Goal: Transaction & Acquisition: Purchase product/service

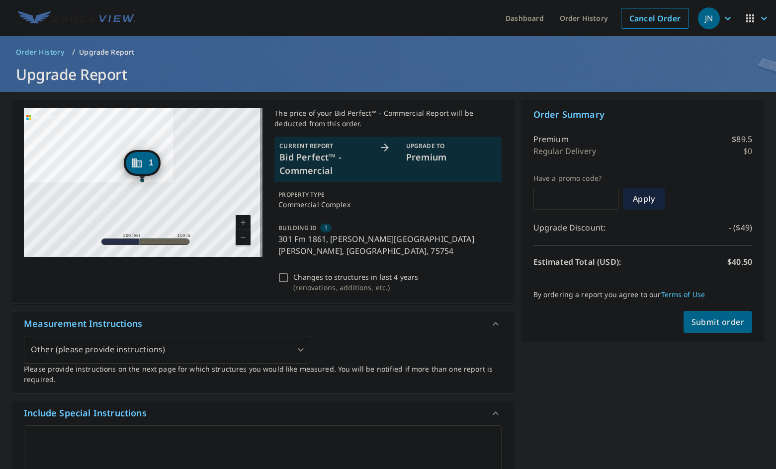
click at [214, 336] on div "Other (please provide instructions)" at bounding box center [167, 350] width 286 height 28
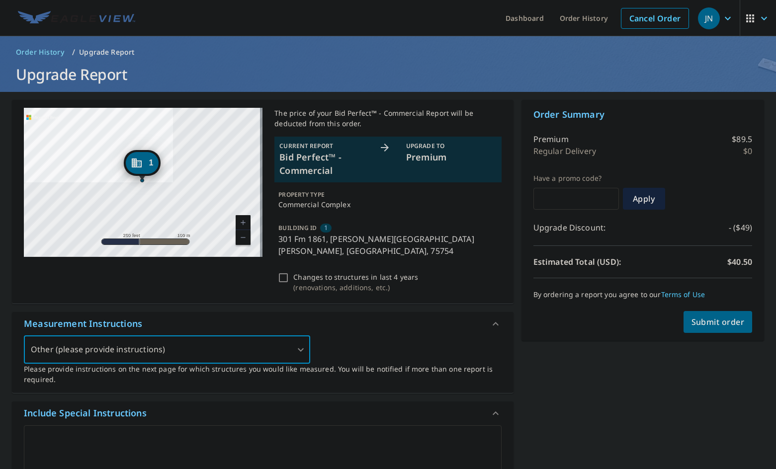
click at [226, 341] on div "Other (please provide instructions)" at bounding box center [167, 350] width 286 height 28
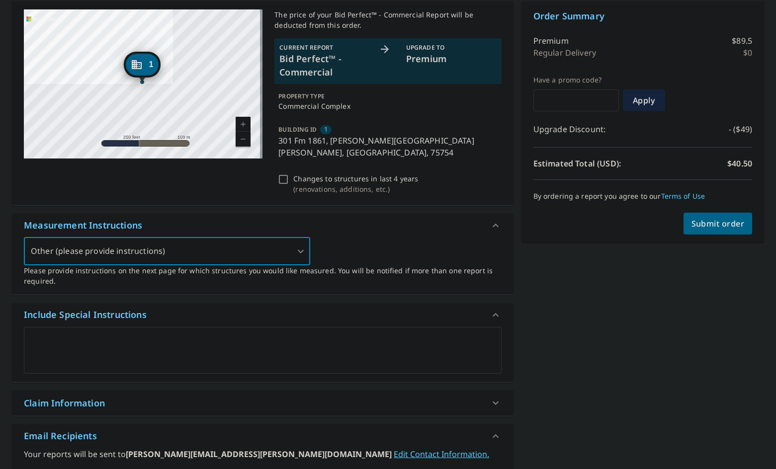
scroll to position [99, 0]
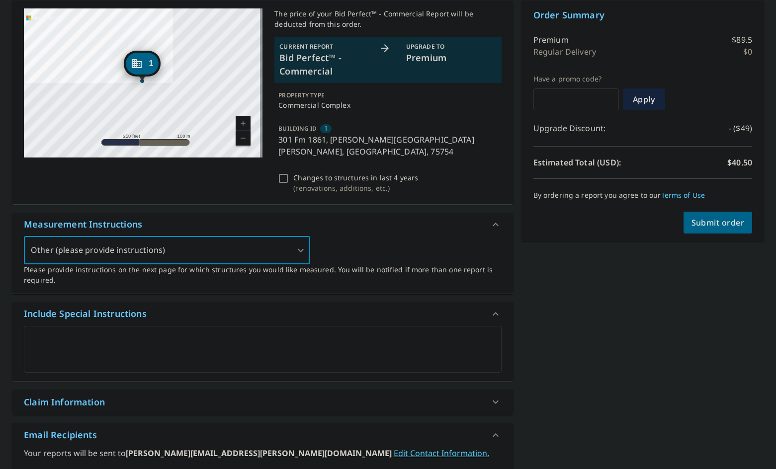
click at [183, 337] on textarea at bounding box center [263, 349] width 464 height 28
click at [295, 237] on div "Other (please provide instructions)" at bounding box center [167, 251] width 286 height 28
click at [296, 238] on div "Other (please provide instructions)" at bounding box center [167, 251] width 286 height 28
click at [301, 240] on div "Other (please provide instructions)" at bounding box center [167, 251] width 286 height 28
click at [305, 242] on div "Other (please provide instructions)" at bounding box center [167, 251] width 286 height 28
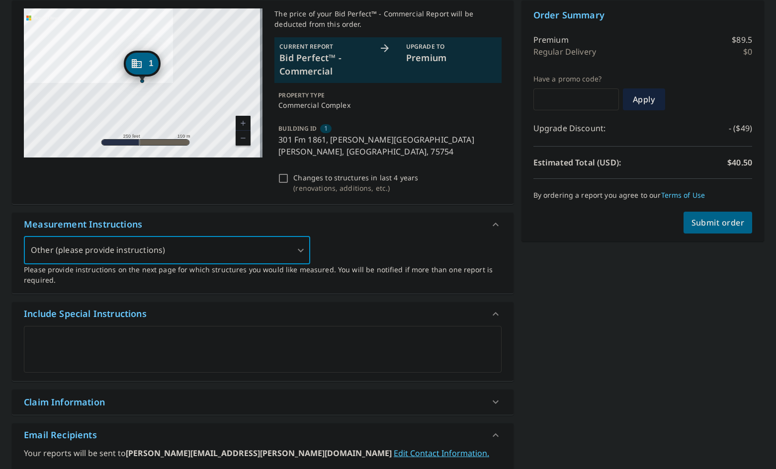
click at [291, 239] on div "Other (please provide instructions)" at bounding box center [167, 251] width 286 height 28
drag, startPoint x: 239, startPoint y: 239, endPoint x: 202, endPoint y: 246, distance: 37.4
click at [237, 239] on div "Other (please provide instructions)" at bounding box center [167, 251] width 286 height 28
click at [167, 242] on div "Other (please provide instructions)" at bounding box center [167, 251] width 286 height 28
click at [152, 239] on div "Other (please provide instructions)" at bounding box center [167, 251] width 286 height 28
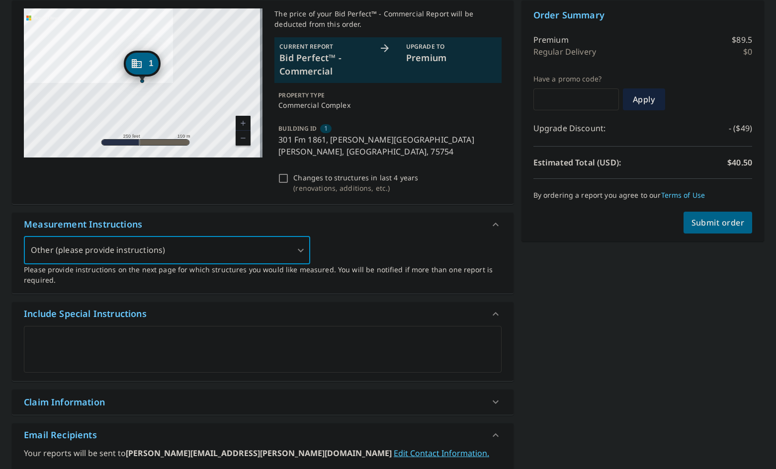
click at [152, 239] on div "Other (please provide instructions)" at bounding box center [167, 251] width 286 height 28
click at [243, 237] on div "Other (please provide instructions)" at bounding box center [167, 251] width 286 height 28
click at [306, 239] on div "Other (please provide instructions)" at bounding box center [167, 251] width 286 height 28
click at [292, 237] on div "Other (please provide instructions)" at bounding box center [167, 251] width 286 height 28
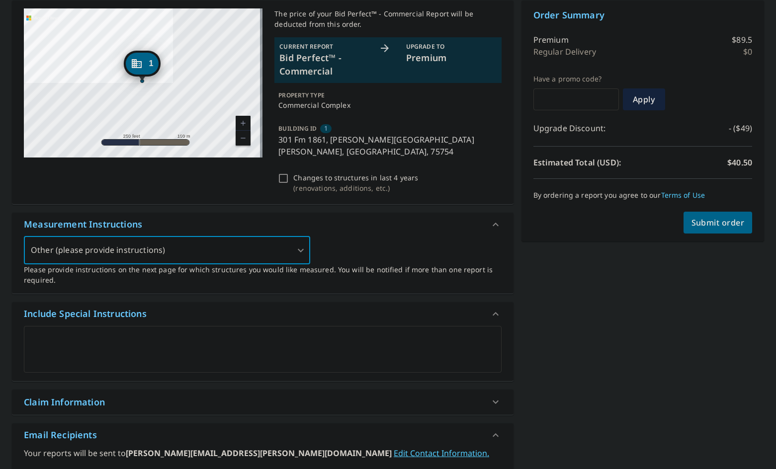
click at [295, 237] on div "Other (please provide instructions)" at bounding box center [167, 251] width 286 height 28
click at [352, 237] on div "Other (please provide instructions) 5 ​ Please provide instructions on the next…" at bounding box center [263, 261] width 478 height 49
click at [272, 335] on textarea at bounding box center [263, 349] width 464 height 28
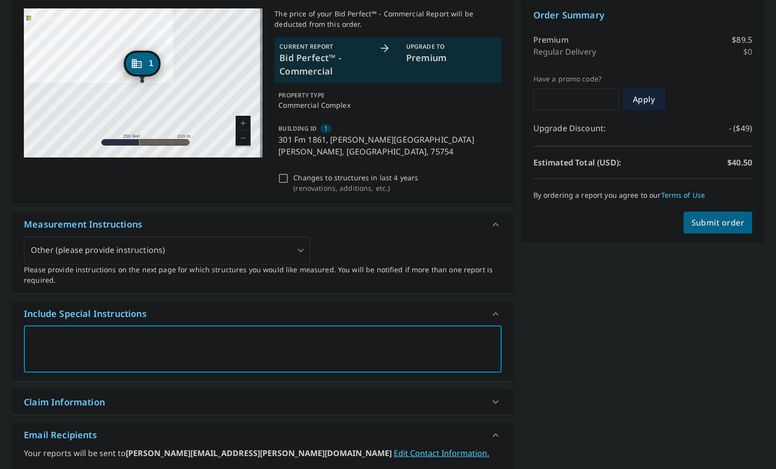
paste textarea "Internal_196_Vz_County_Road_4301_Ben_Wheeler_TX_Sitemap"
type textarea "Internal_196_Vz_County_Road_4301_Ben_Wheeler_TX_Sitemap"
type textarea "x"
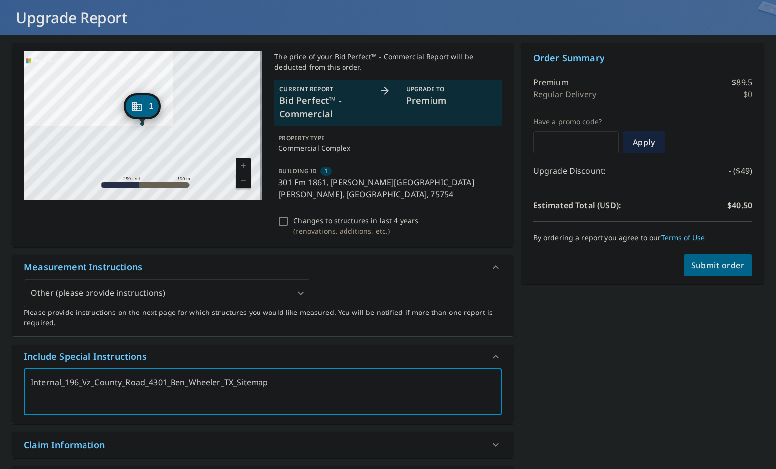
scroll to position [43, 0]
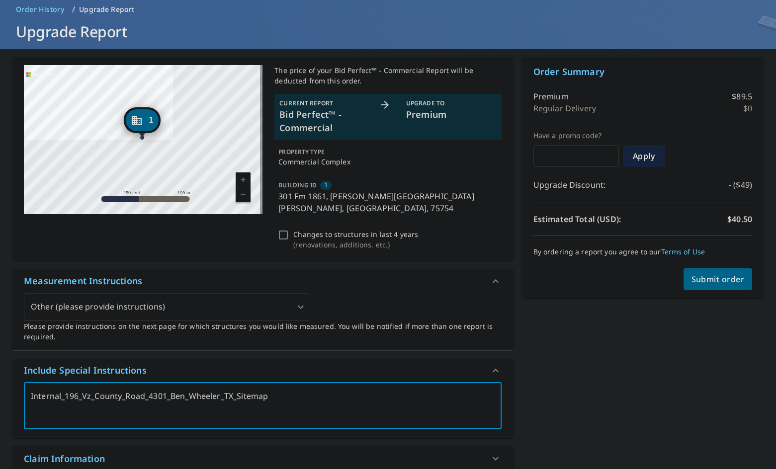
type textarea "Internal_196_Vz_County_Road_4301_Ben_Wheeler_TX_Sitemap"
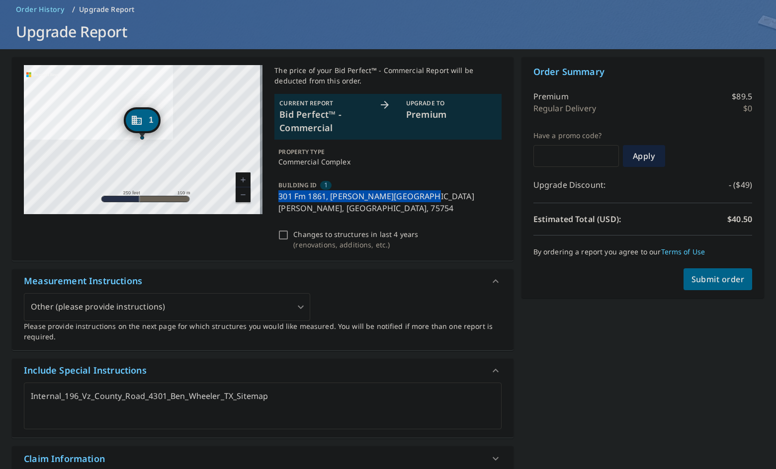
drag, startPoint x: 418, startPoint y: 196, endPoint x: 278, endPoint y: 202, distance: 140.8
click at [278, 202] on div "BUILDING ID 1 301 Fm 1861, Ben Wheeler, TX, 75754" at bounding box center [387, 196] width 227 height 43
type textarea "x"
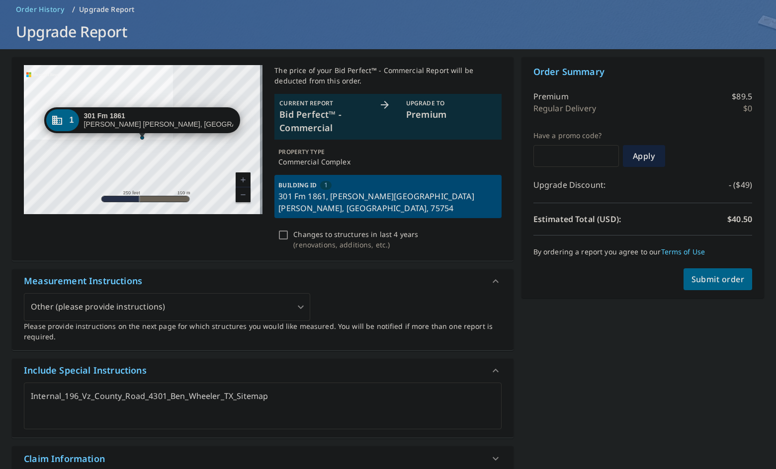
click at [349, 229] on p "Changes to structures in last 4 years" at bounding box center [355, 234] width 125 height 10
click at [289, 229] on input "Changes to structures in last 4 years ( renovations, additions, etc. )" at bounding box center [283, 235] width 12 height 12
checkbox input "true"
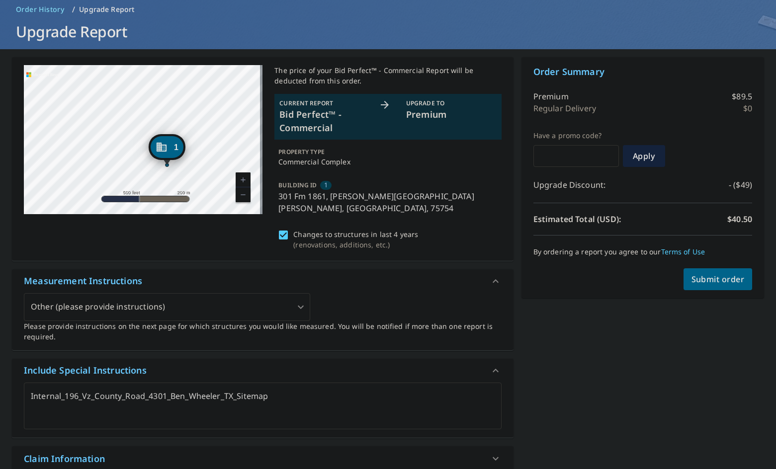
scroll to position [0, 0]
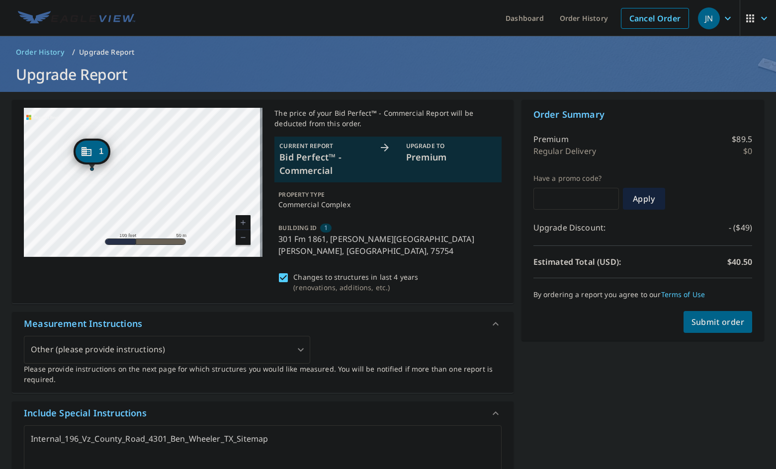
drag, startPoint x: 130, startPoint y: 198, endPoint x: 154, endPoint y: 155, distance: 49.1
click at [154, 155] on div "1 301 Fm 1861 Ben Wheeler, TX 75754" at bounding box center [143, 182] width 239 height 149
drag, startPoint x: 168, startPoint y: 177, endPoint x: 142, endPoint y: 145, distance: 41.6
click at [142, 145] on div "1 301 Fm 1861 Ben Wheeler, TX 75754" at bounding box center [143, 182] width 239 height 149
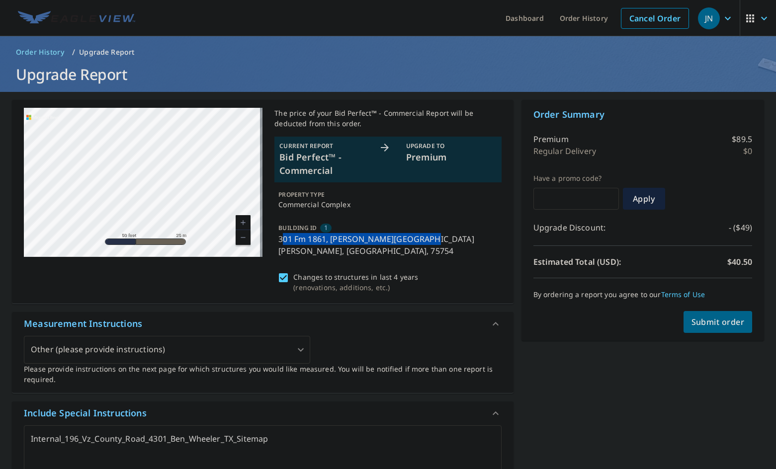
drag, startPoint x: 424, startPoint y: 239, endPoint x: 279, endPoint y: 245, distance: 145.7
click at [279, 245] on div "BUILDING ID 1 301 Fm 1861, Ben Wheeler, TX, 75754" at bounding box center [387, 239] width 227 height 43
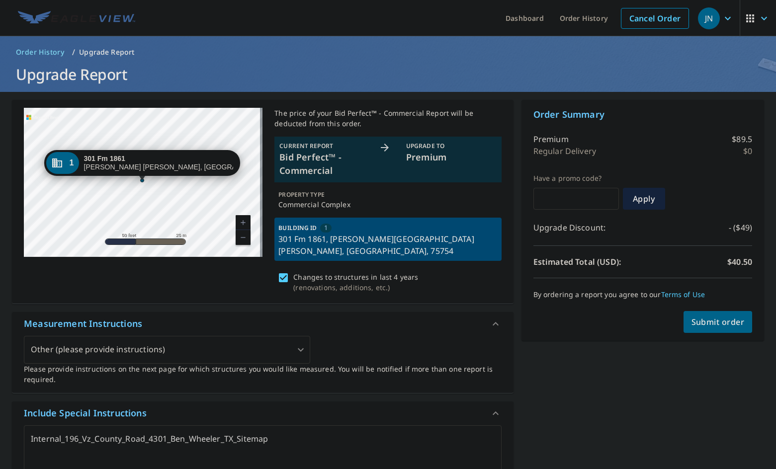
click at [356, 269] on div "Changes to structures in last 4 years ( renovations, additions, etc. )" at bounding box center [387, 282] width 227 height 27
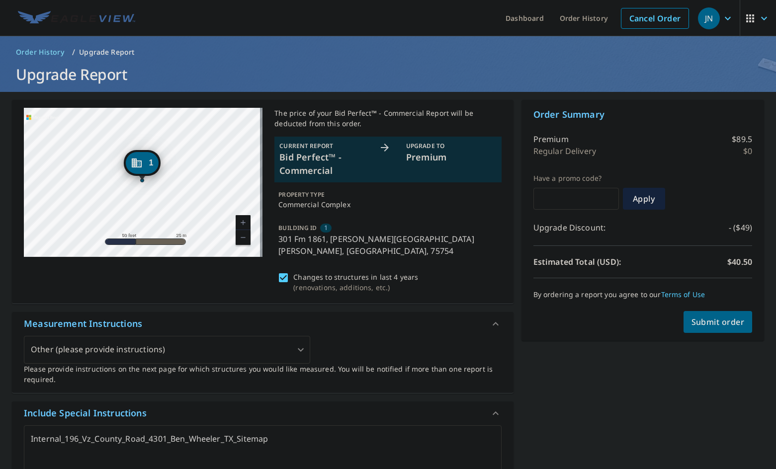
click at [395, 210] on div "The price of your Bid Perfect™ - Commercial Report will be deducted from this o…" at bounding box center [387, 202] width 227 height 188
type textarea "x"
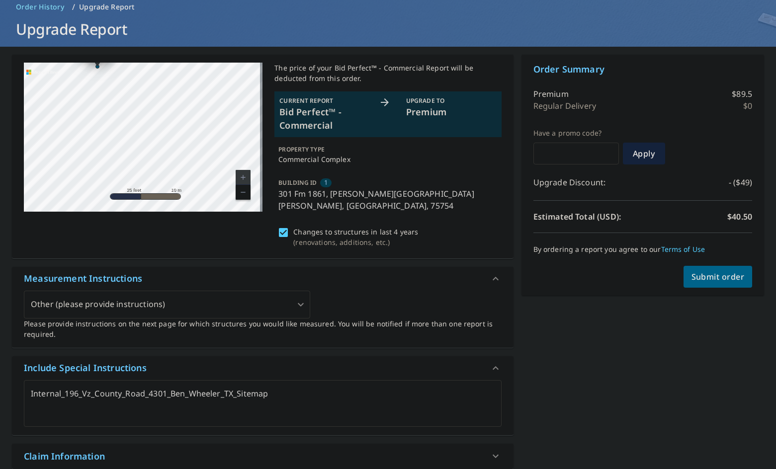
scroll to position [43, 0]
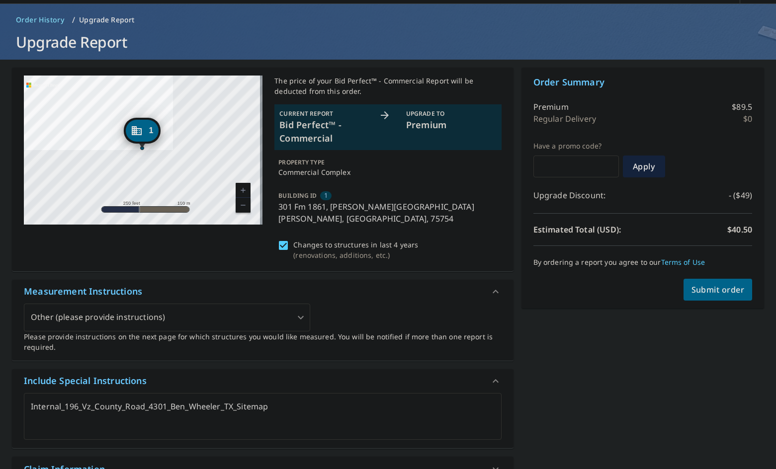
scroll to position [50, 0]
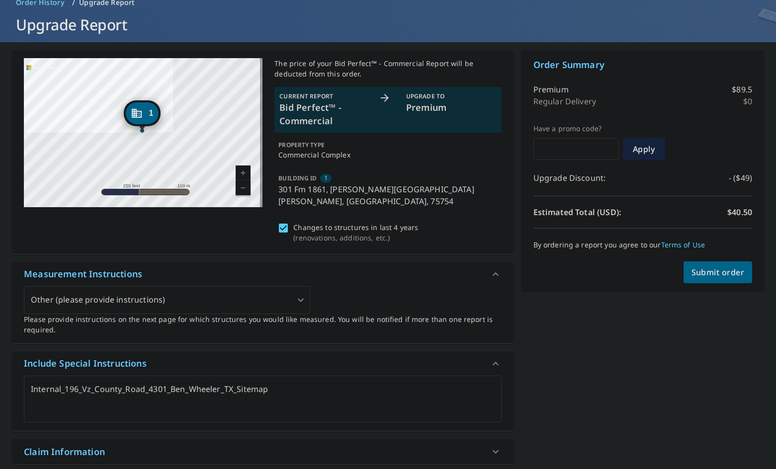
click at [285, 222] on input "Changes to structures in last 4 years ( renovations, additions, etc. )" at bounding box center [283, 228] width 12 height 12
checkbox input "false"
click at [409, 206] on div "The price of your Bid Perfect™ - Commercial Report will be deducted from this o…" at bounding box center [387, 152] width 227 height 188
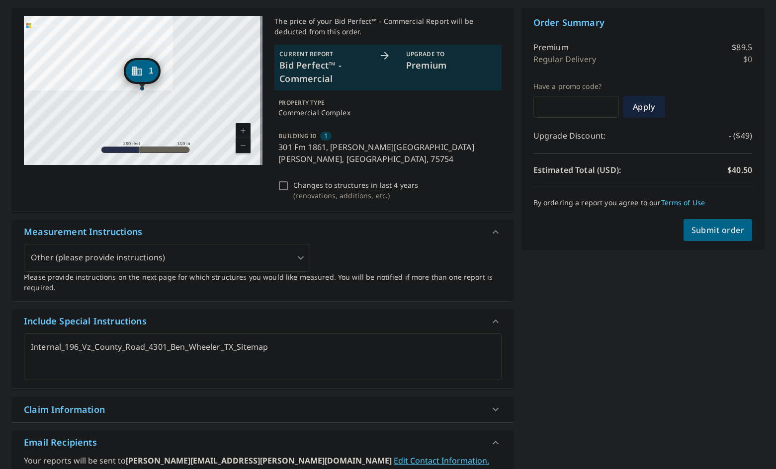
scroll to position [99, 0]
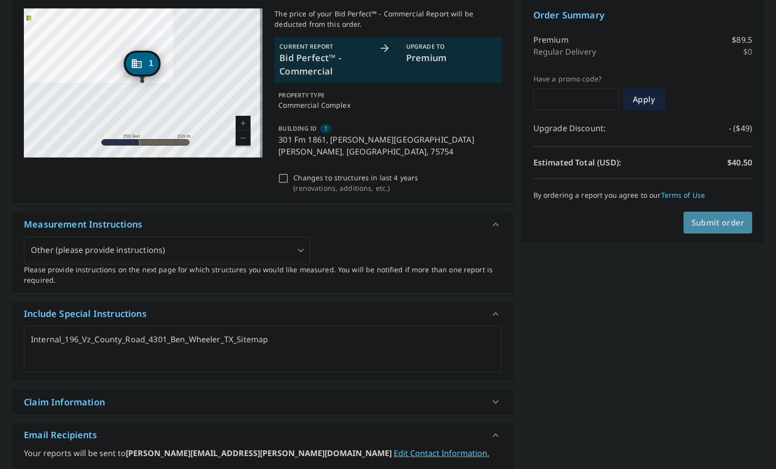
click at [705, 222] on span "Submit order" at bounding box center [717, 222] width 53 height 11
type textarea "x"
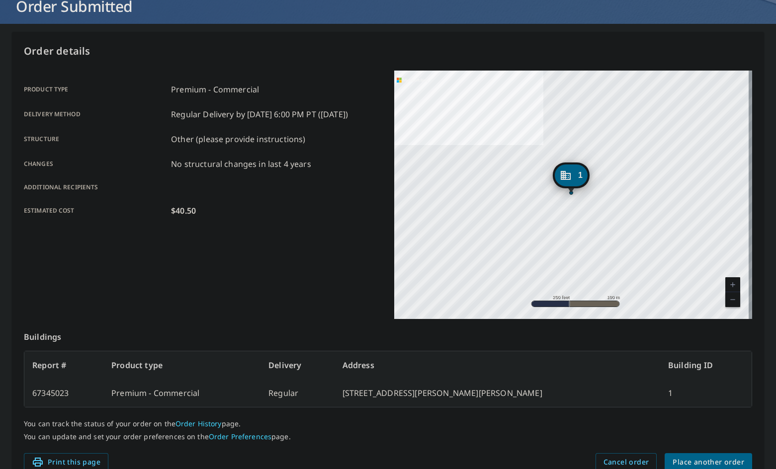
scroll to position [116, 0]
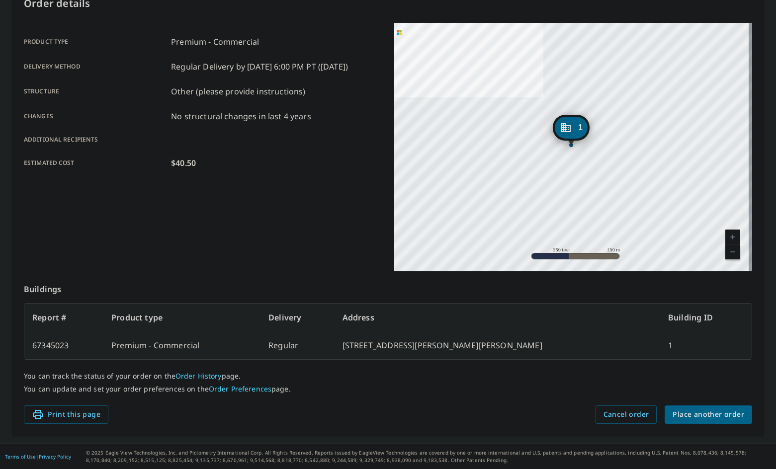
click at [52, 345] on td "67345023" at bounding box center [63, 346] width 79 height 28
click at [51, 344] on td "67345023" at bounding box center [63, 346] width 79 height 28
click at [50, 344] on td "67345023" at bounding box center [63, 346] width 79 height 28
copy td "67345023"
click at [110, 32] on div "Product type Premium - Commercial Delivery method Regular Delivery by 9/11/2025…" at bounding box center [203, 102] width 358 height 159
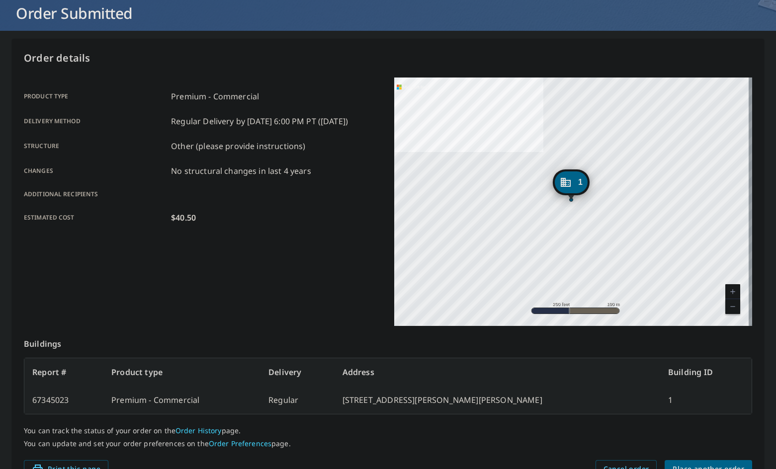
scroll to position [0, 0]
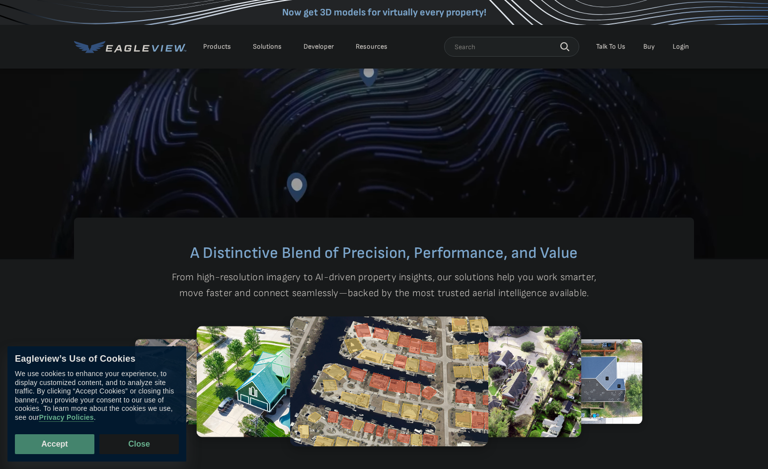
scroll to position [115, 0]
